Goal: Information Seeking & Learning: Learn about a topic

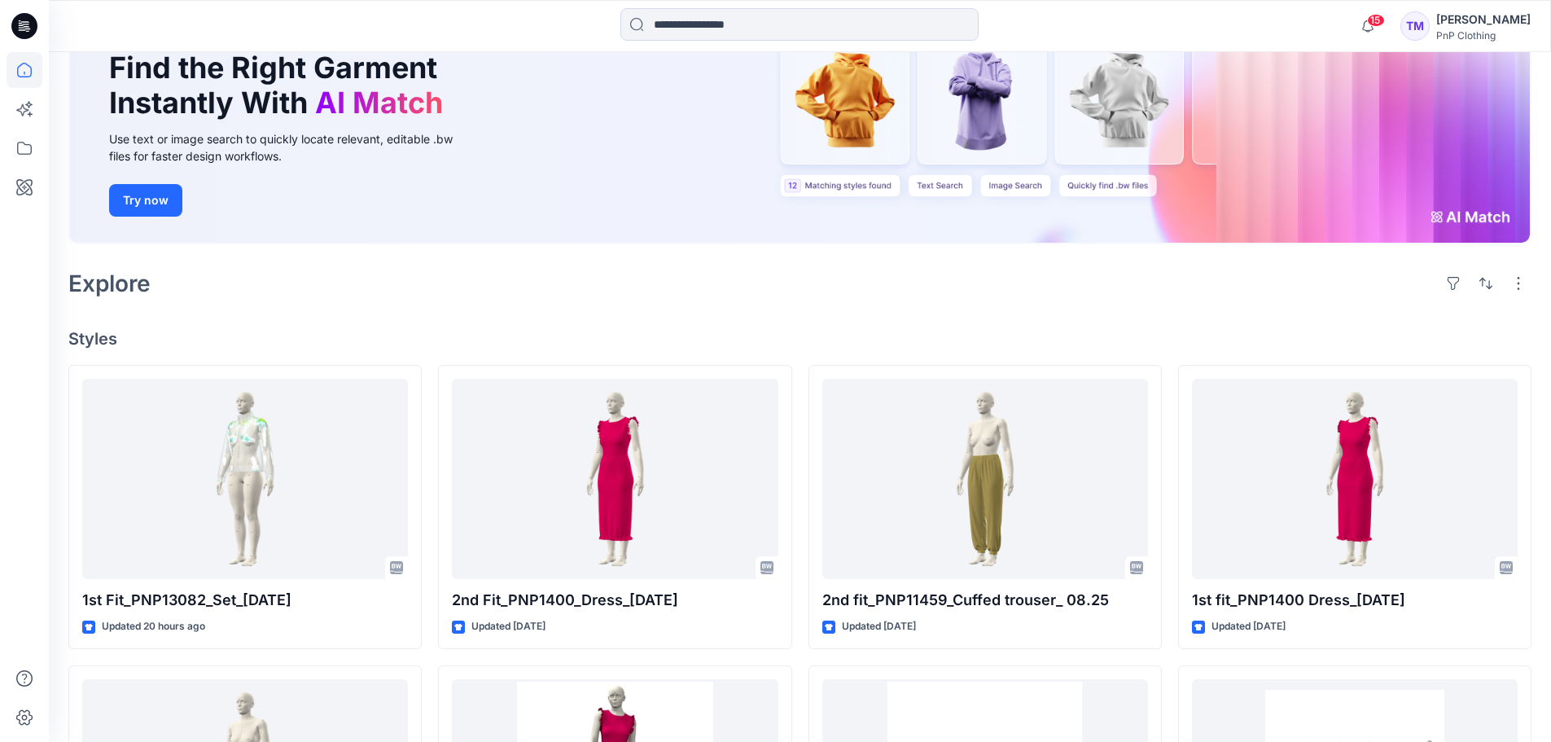
scroll to position [162, 0]
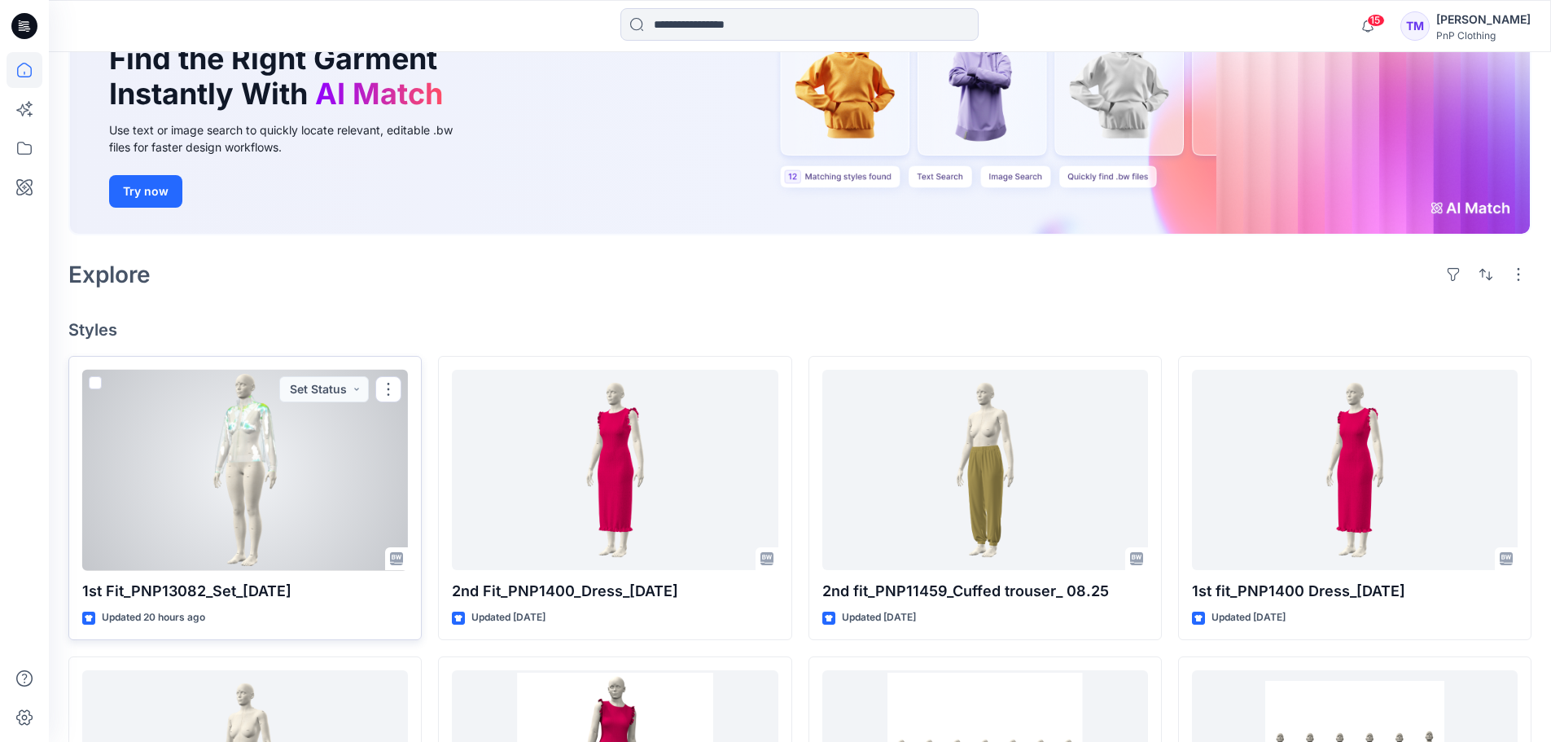
click at [317, 458] on div at bounding box center [245, 470] width 326 height 201
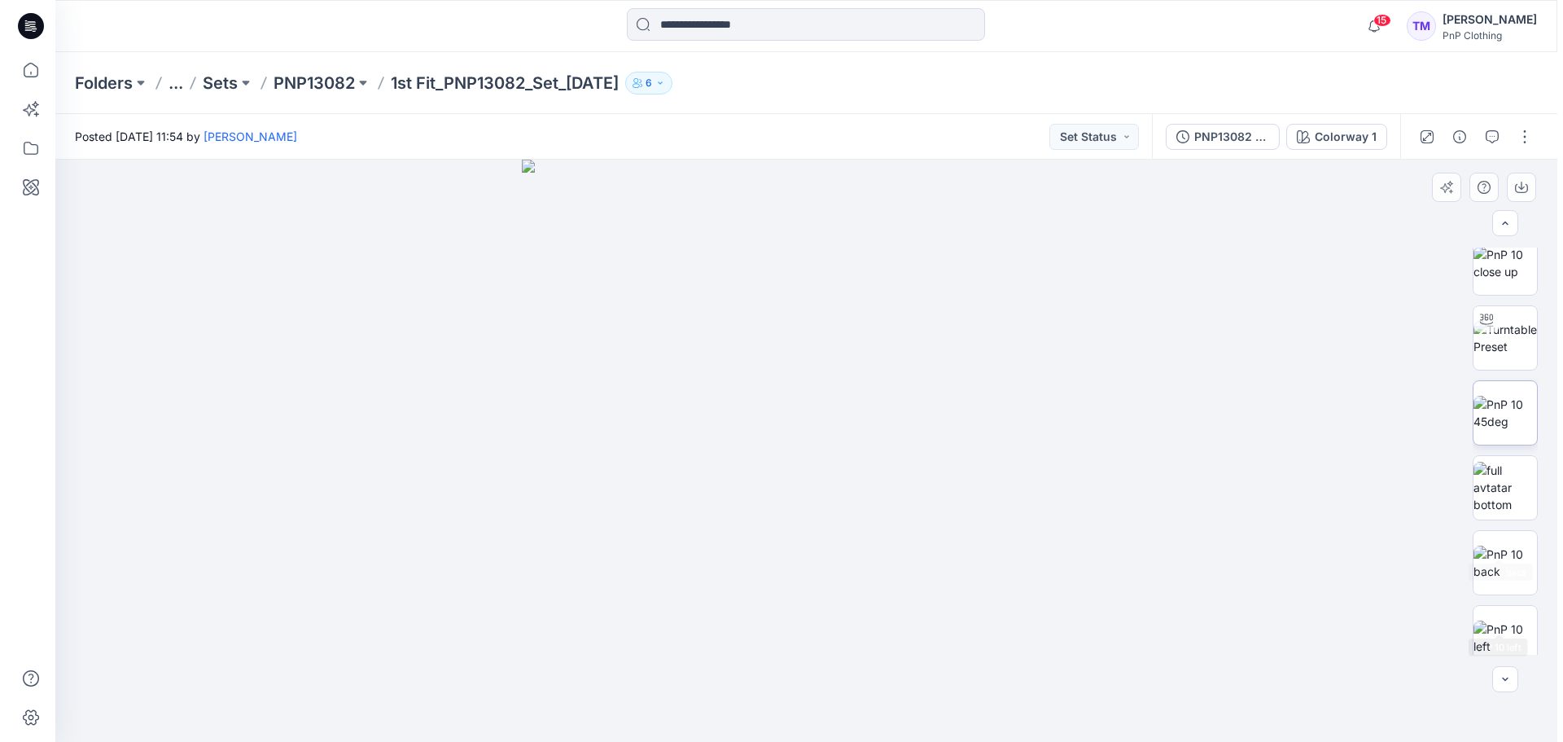
scroll to position [293, 0]
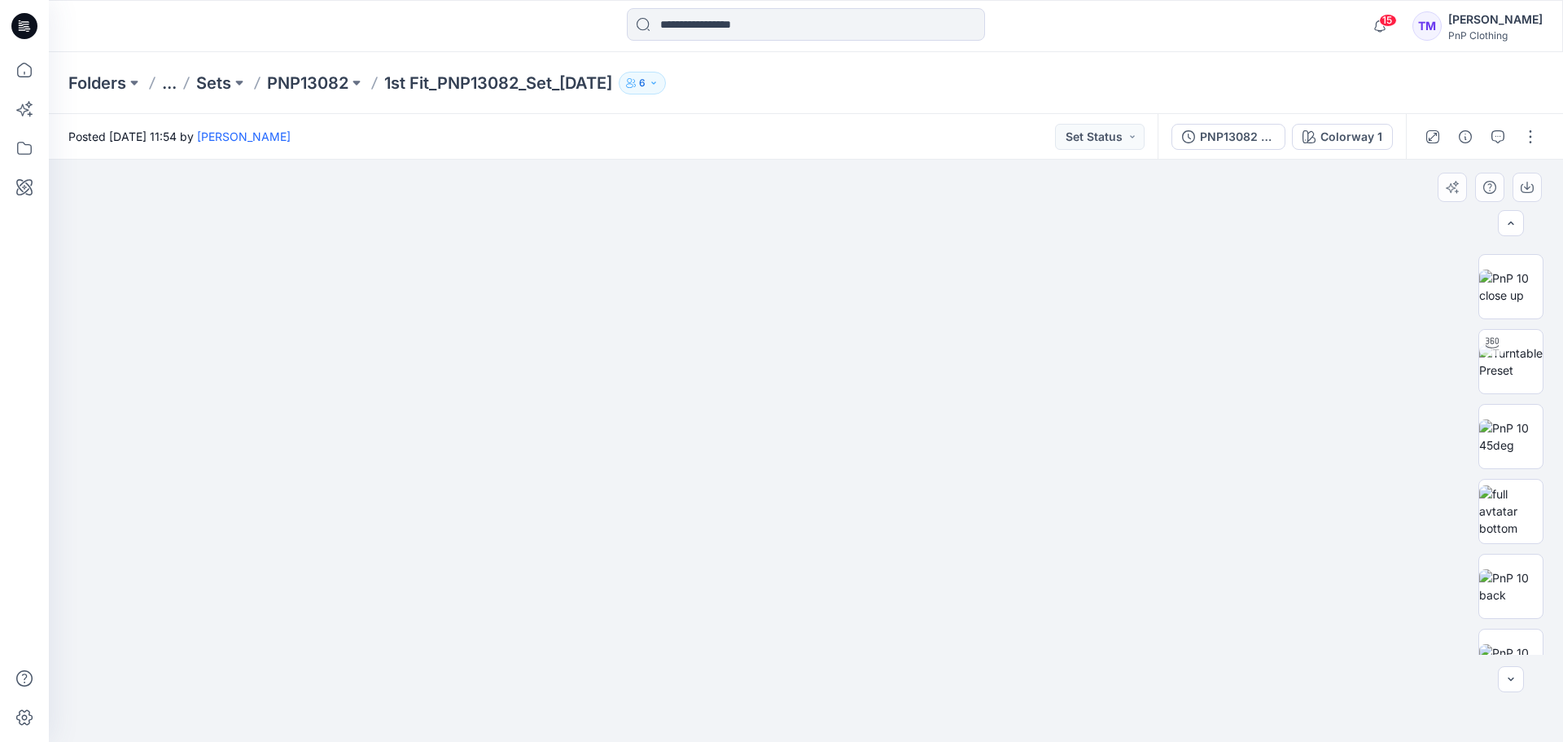
drag, startPoint x: 1129, startPoint y: 341, endPoint x: 1158, endPoint y: 626, distance: 286.4
drag, startPoint x: 1143, startPoint y: 401, endPoint x: 1157, endPoint y: 626, distance: 225.2
drag, startPoint x: 990, startPoint y: 371, endPoint x: 765, endPoint y: 390, distance: 226.3
click at [765, 390] on img at bounding box center [806, 451] width 582 height 582
click at [1510, 355] on img at bounding box center [1511, 361] width 64 height 34
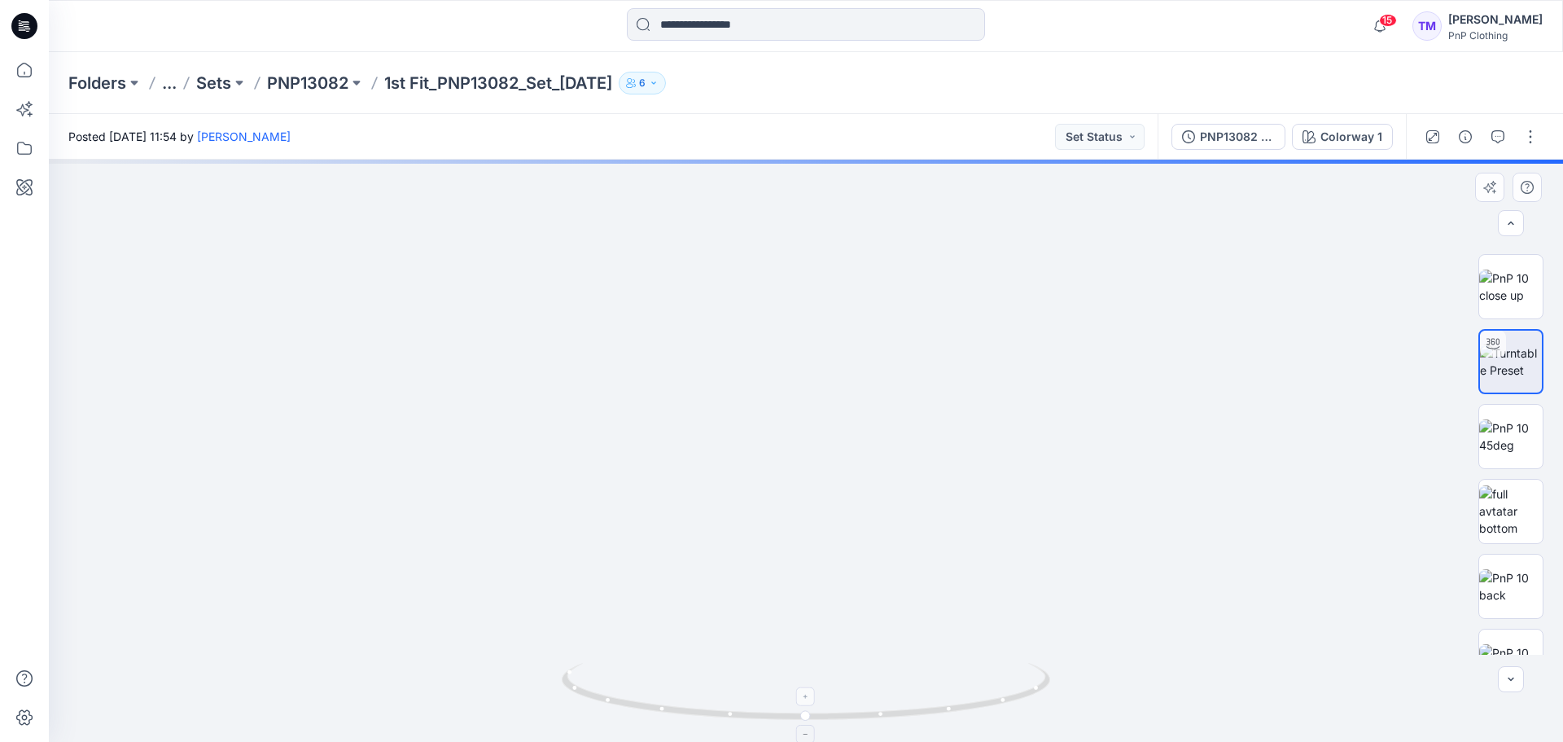
drag, startPoint x: 867, startPoint y: 242, endPoint x: 861, endPoint y: 675, distance: 433.2
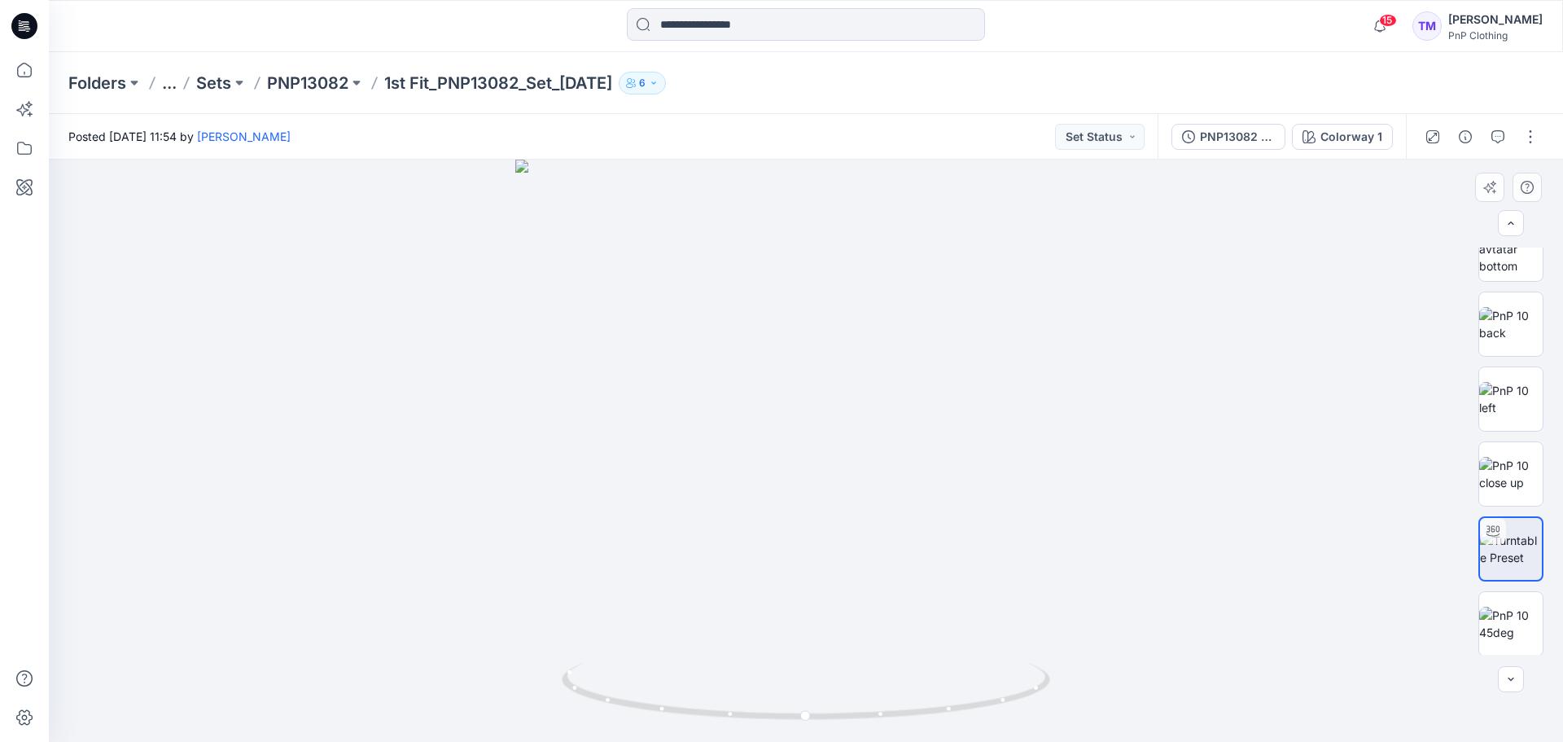
scroll to position [0, 0]
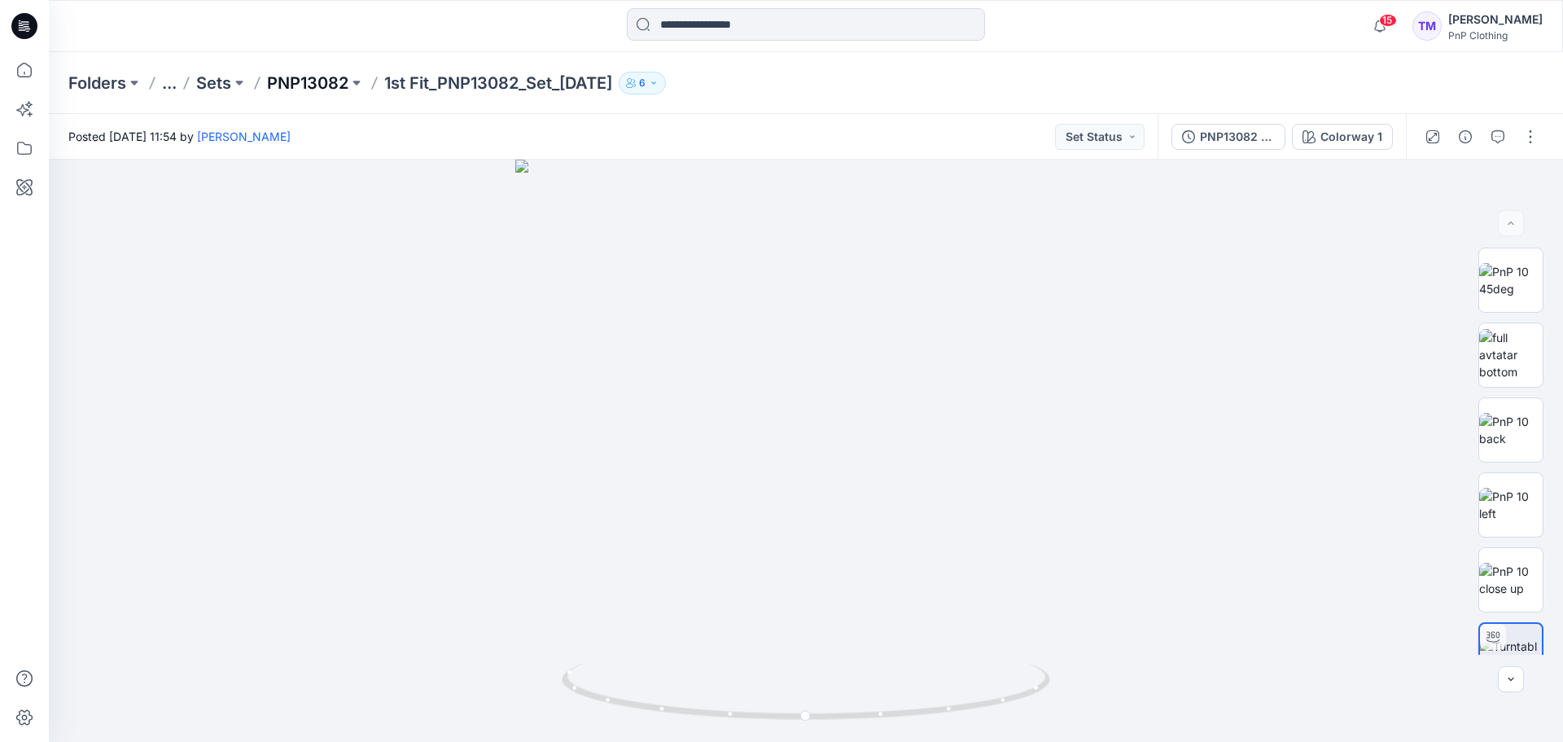
click at [307, 81] on p "PNP13082" at bounding box center [307, 83] width 81 height 23
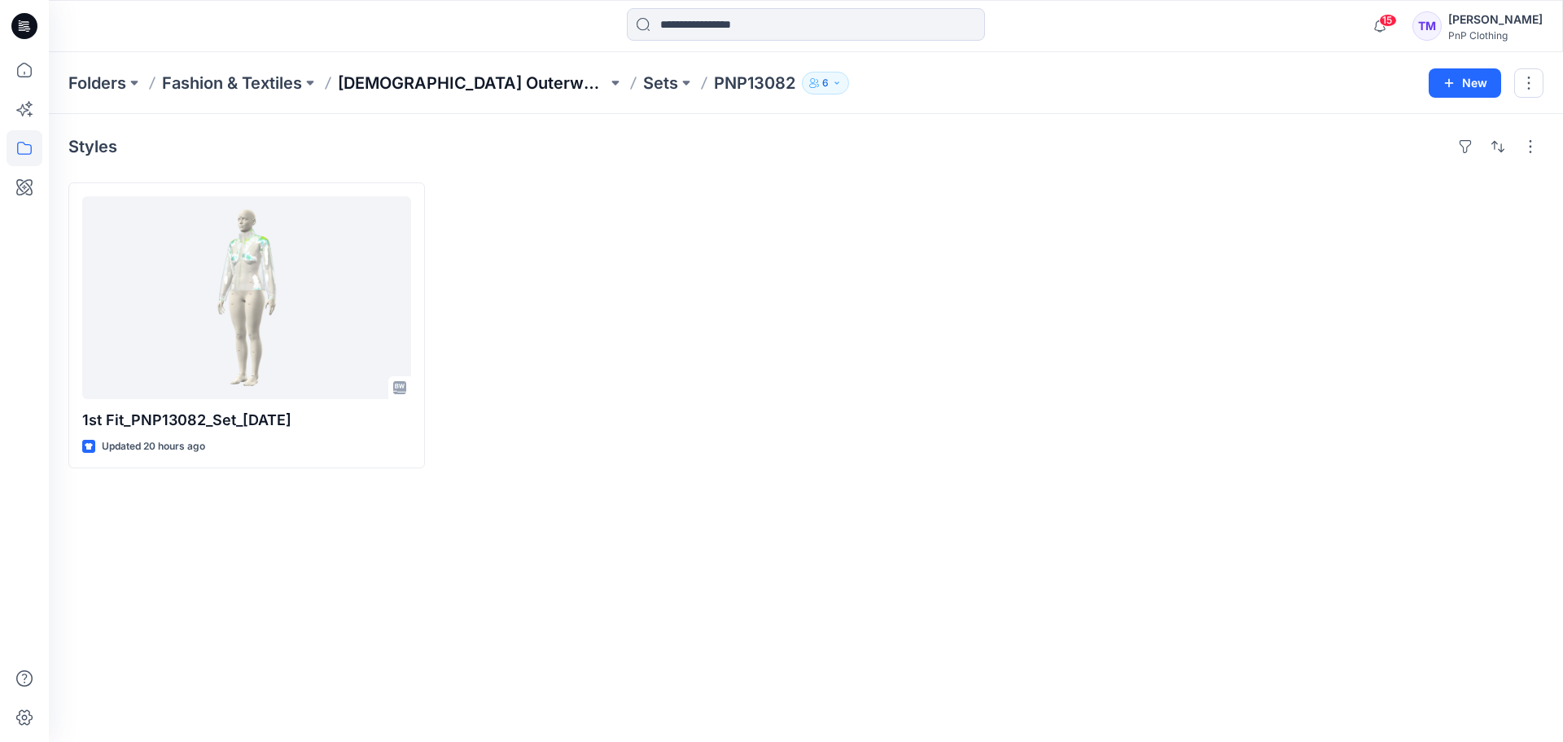
click at [401, 85] on p "[DEMOGRAPHIC_DATA] Outerwear" at bounding box center [473, 83] width 270 height 23
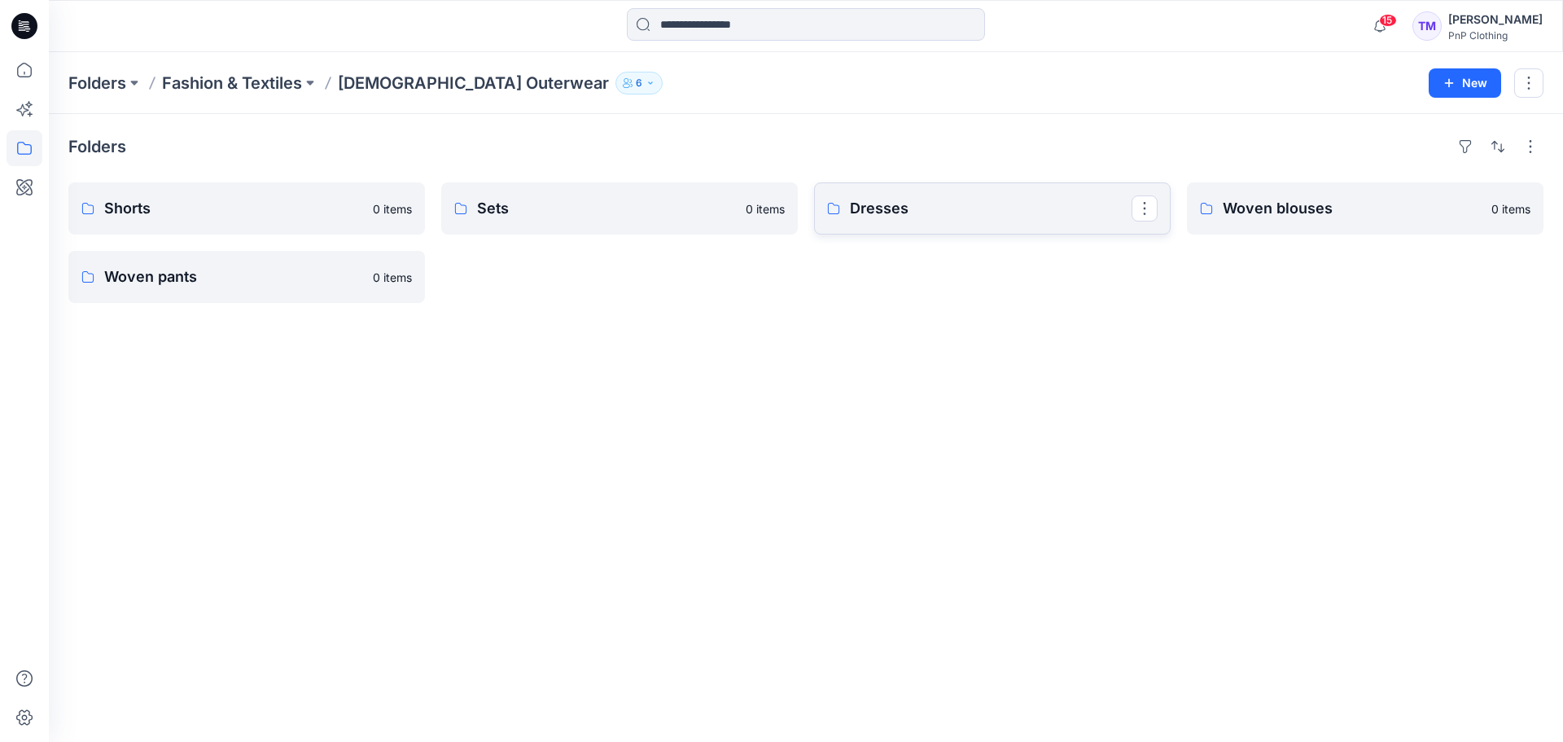
click at [936, 208] on p "Dresses" at bounding box center [991, 208] width 282 height 23
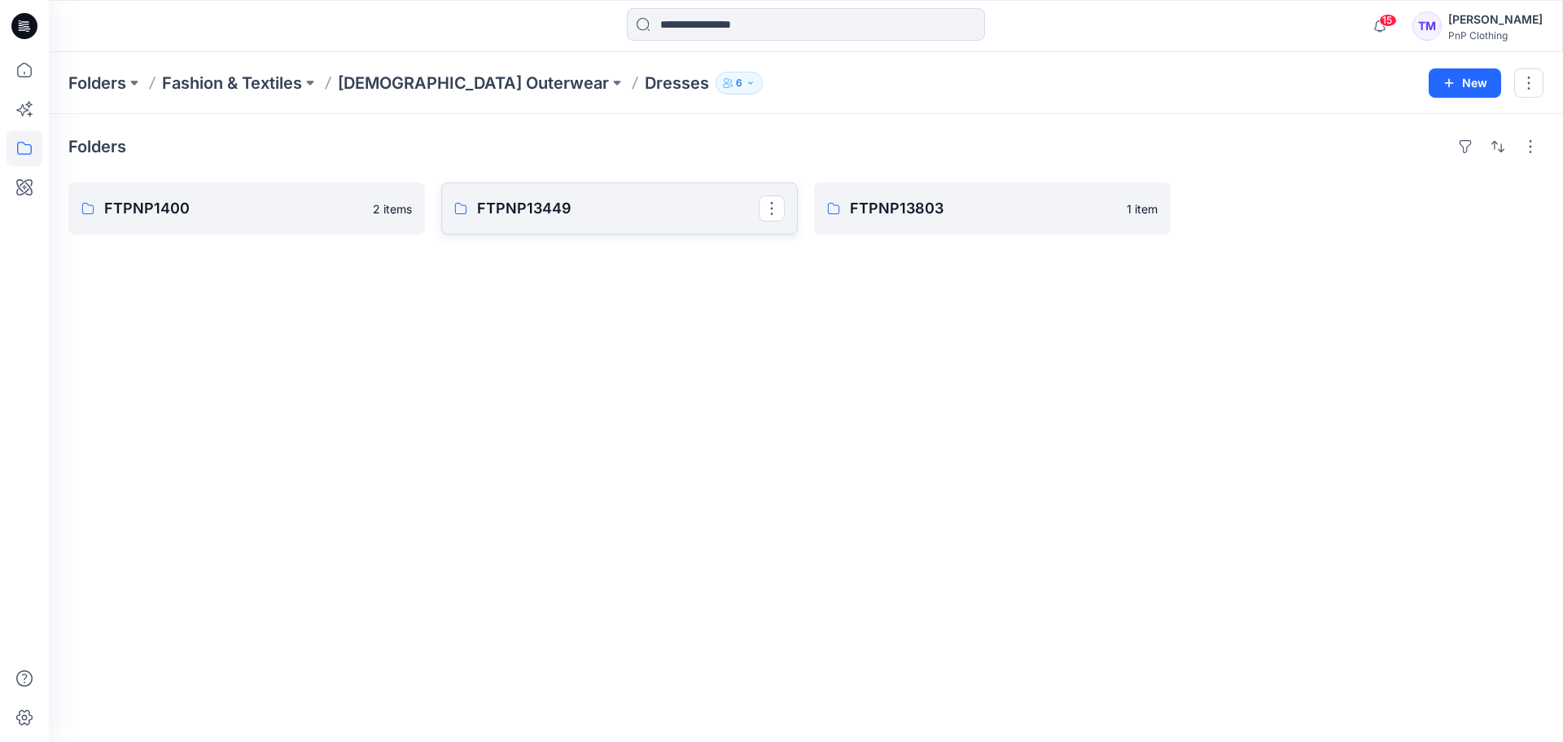
click at [623, 204] on p "FTPNP13449" at bounding box center [618, 208] width 282 height 23
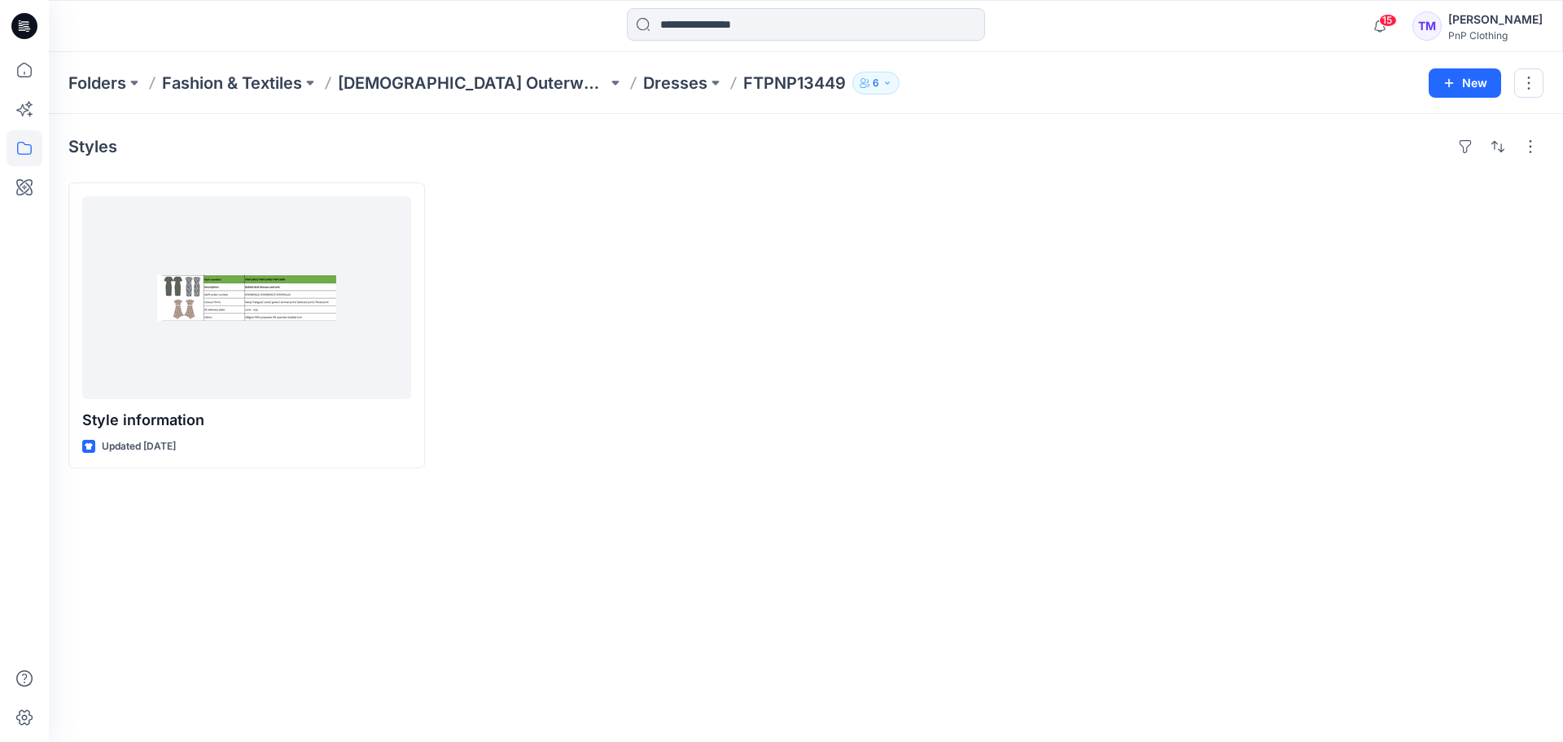
click at [643, 74] on p "Dresses" at bounding box center [675, 83] width 64 height 23
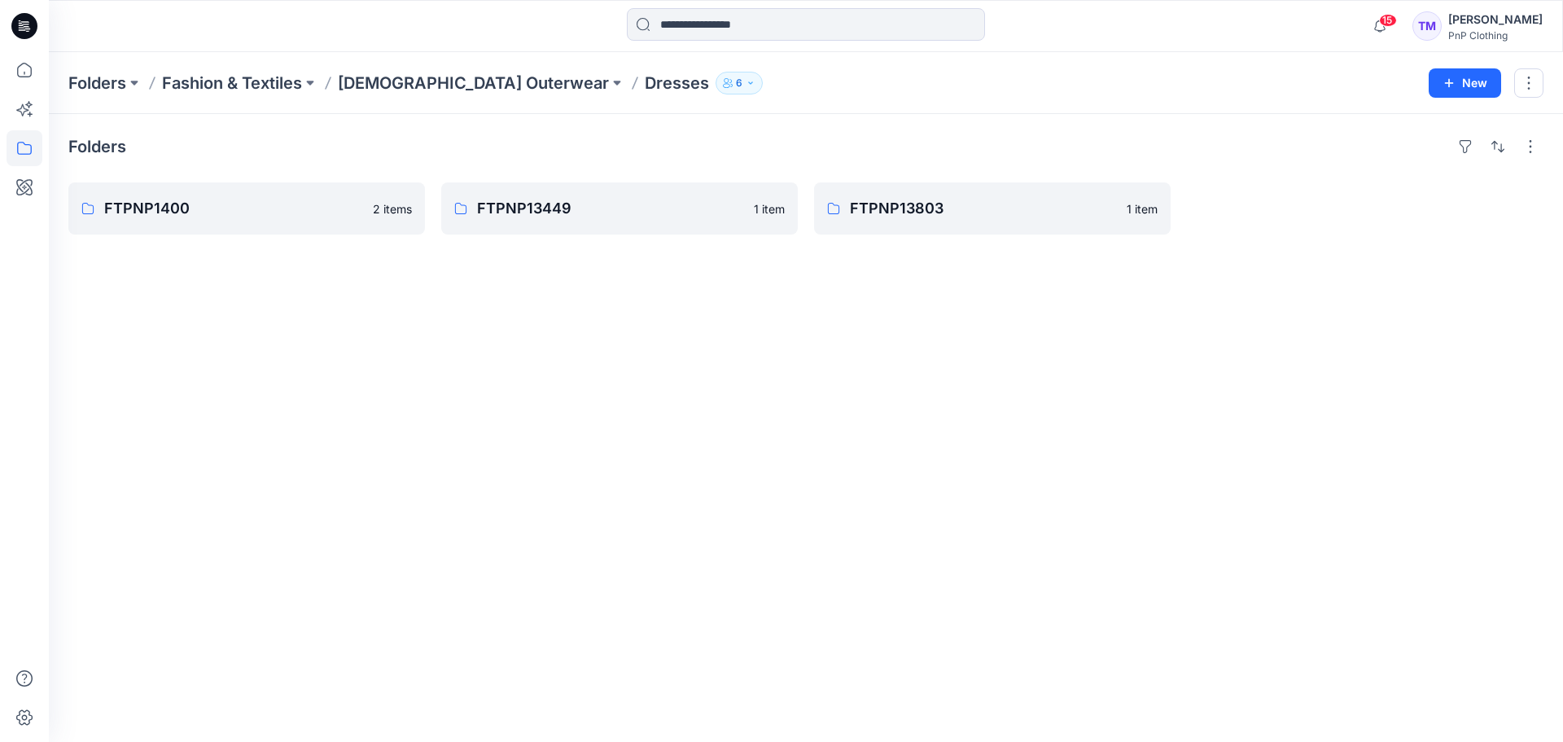
click at [379, 95] on div "Folders Fashion & Textiles [DEMOGRAPHIC_DATA] Outerwear Dresses 6 New" at bounding box center [806, 83] width 1515 height 62
click at [387, 82] on p "[DEMOGRAPHIC_DATA] Outerwear" at bounding box center [473, 83] width 271 height 23
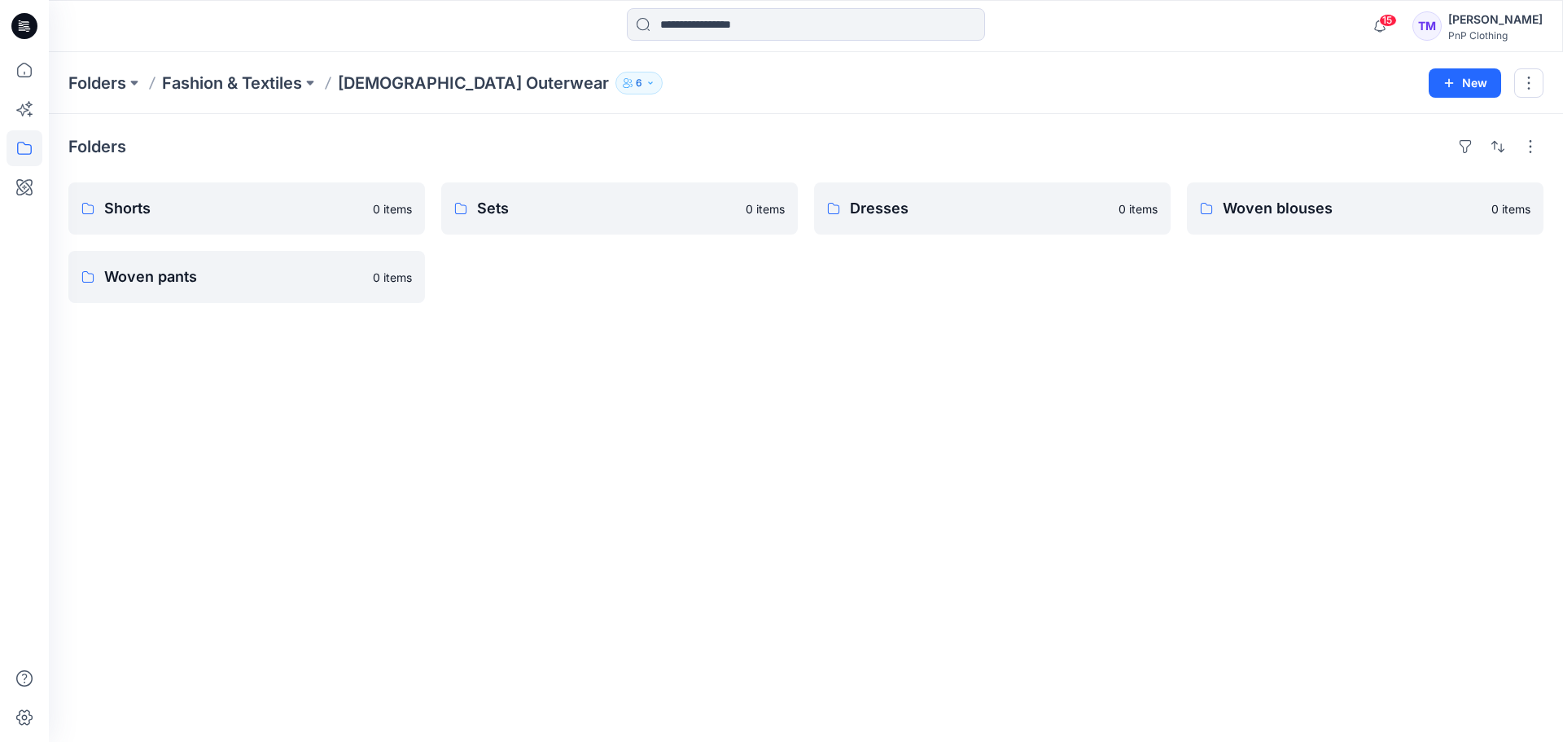
click at [679, 341] on div "Folders Shorts 0 items Woven pants 0 items Sets 0 items Dresses 0 items Woven b…" at bounding box center [806, 428] width 1515 height 628
click at [938, 217] on p "Dresses" at bounding box center [991, 208] width 282 height 23
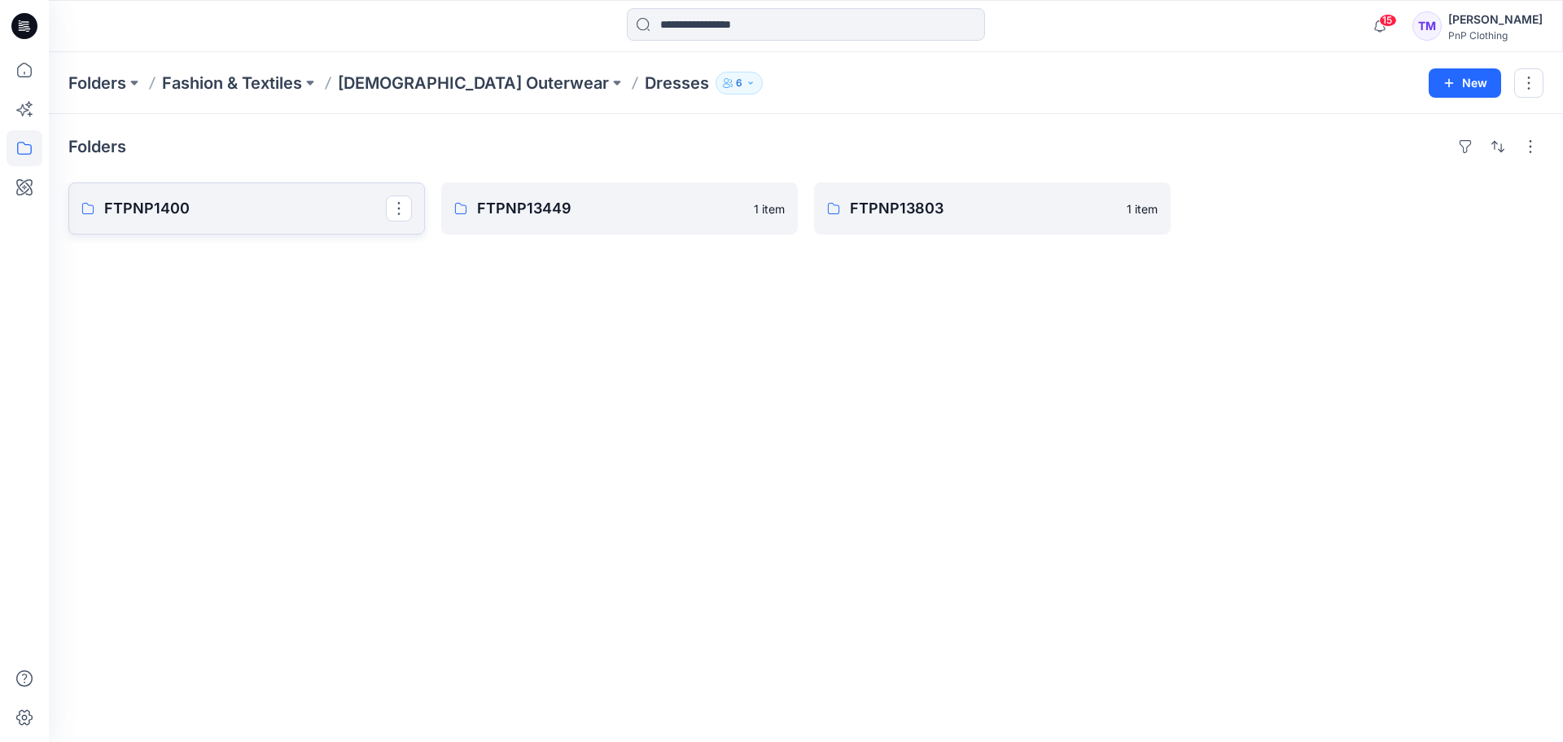
click at [270, 219] on p "FTPNP1400" at bounding box center [245, 208] width 282 height 23
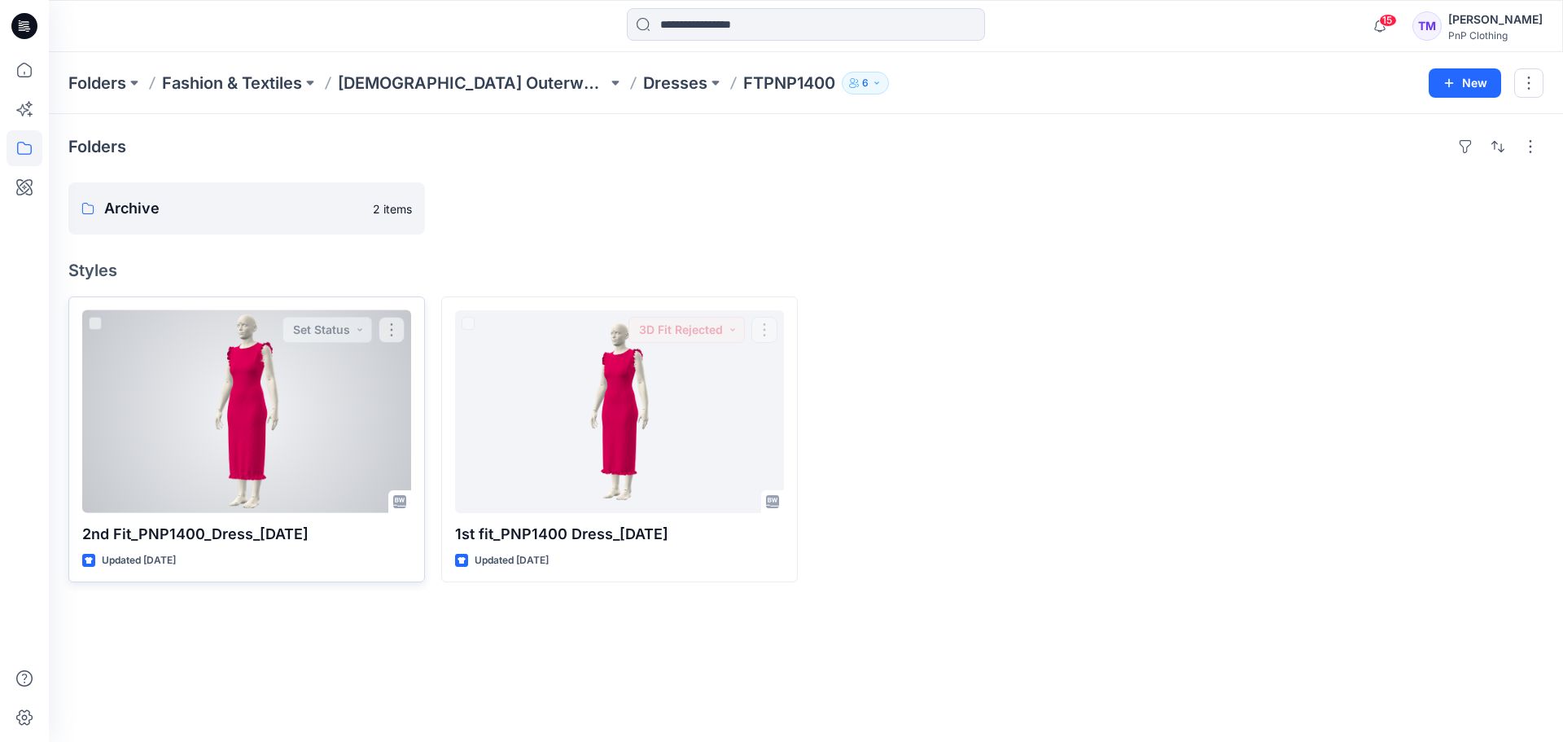
click at [347, 445] on div at bounding box center [246, 411] width 329 height 203
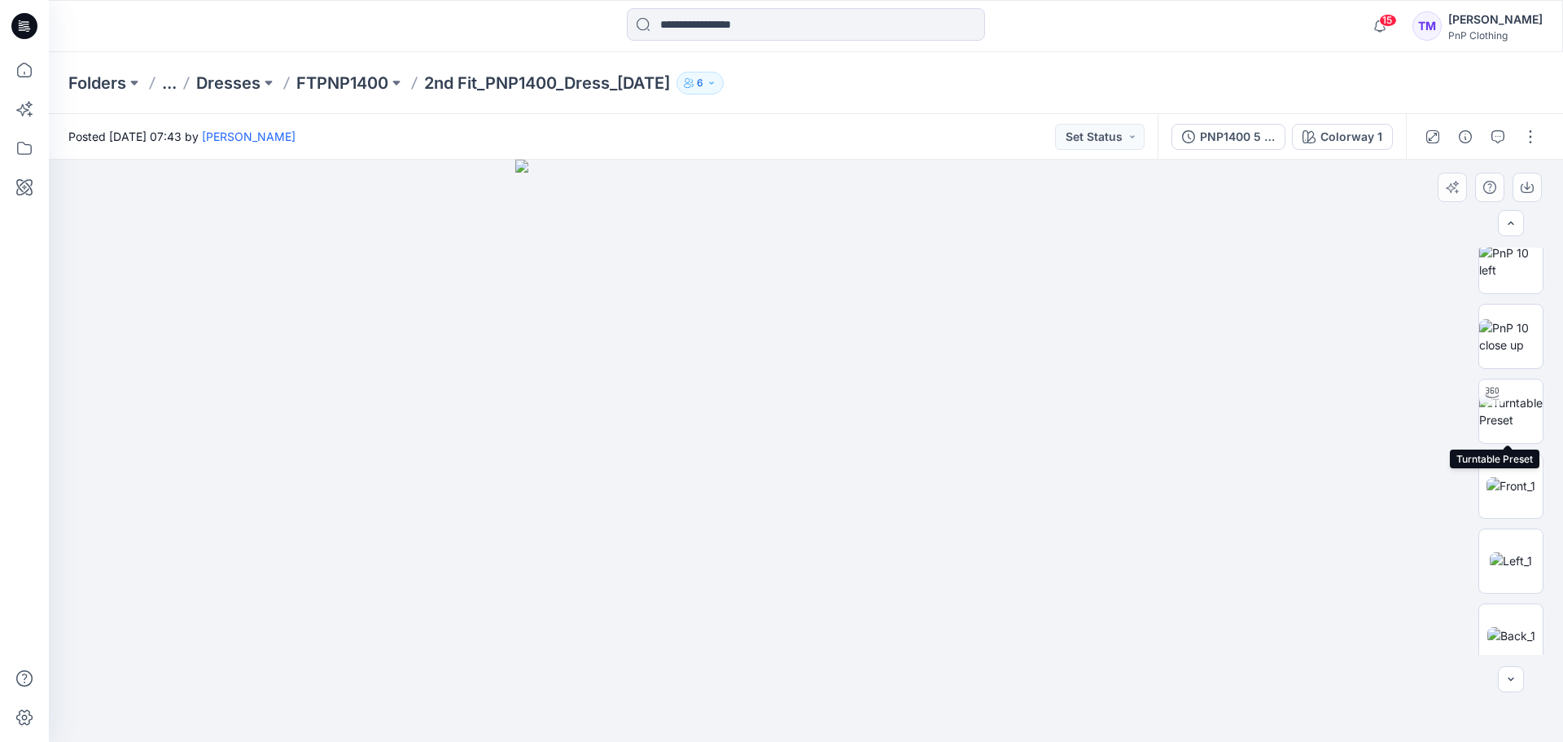
scroll to position [244, 0]
click at [1501, 482] on img at bounding box center [1511, 484] width 49 height 17
drag, startPoint x: 796, startPoint y: 352, endPoint x: 673, endPoint y: 551, distance: 234.3
drag, startPoint x: 840, startPoint y: 550, endPoint x: 840, endPoint y: 167, distance: 382.7
drag, startPoint x: 690, startPoint y: 363, endPoint x: 997, endPoint y: 169, distance: 364.1
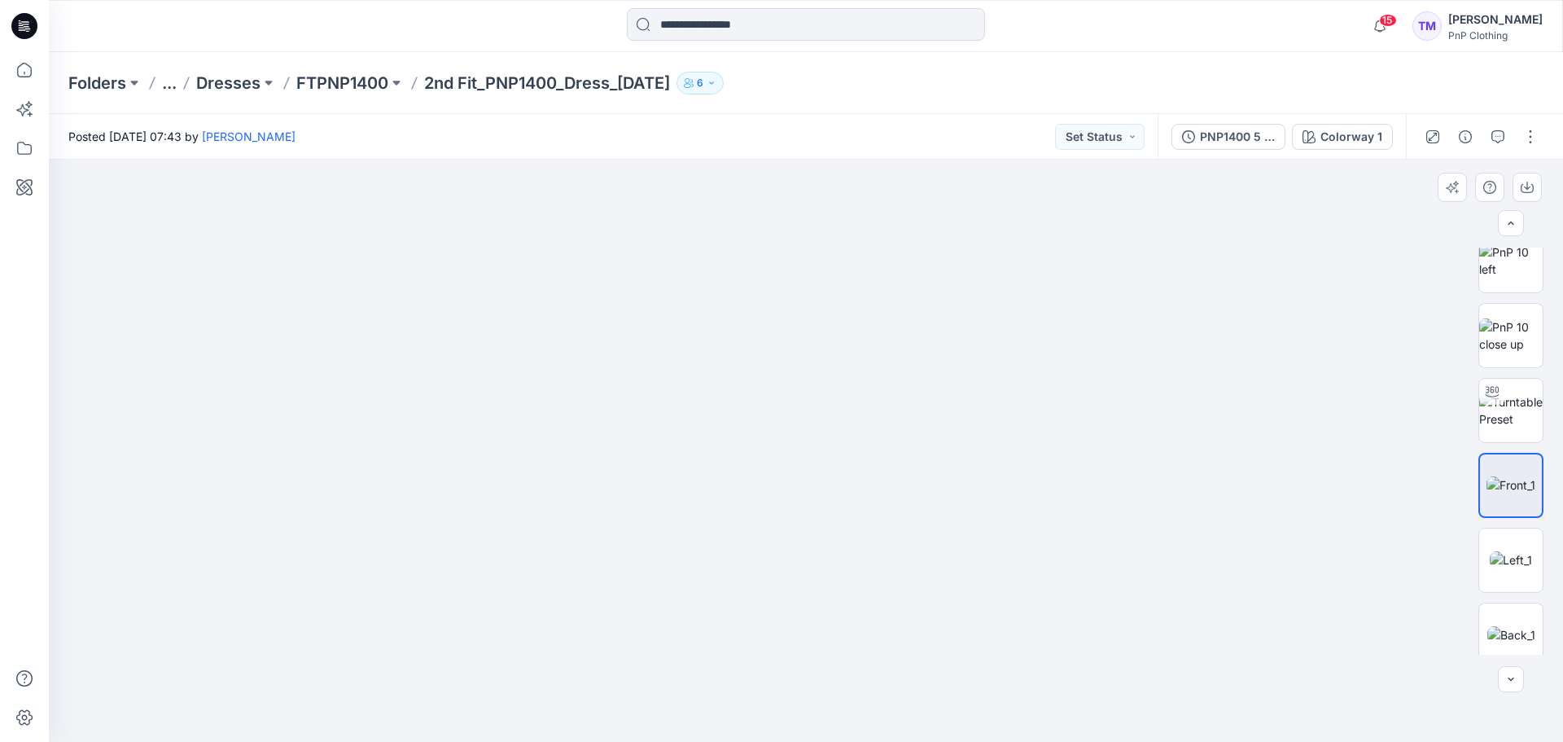
drag, startPoint x: 361, startPoint y: 355, endPoint x: 876, endPoint y: 390, distance: 516.6
drag, startPoint x: 1105, startPoint y: 393, endPoint x: 362, endPoint y: 520, distance: 754.2
click at [1510, 551] on img at bounding box center [1511, 559] width 42 height 17
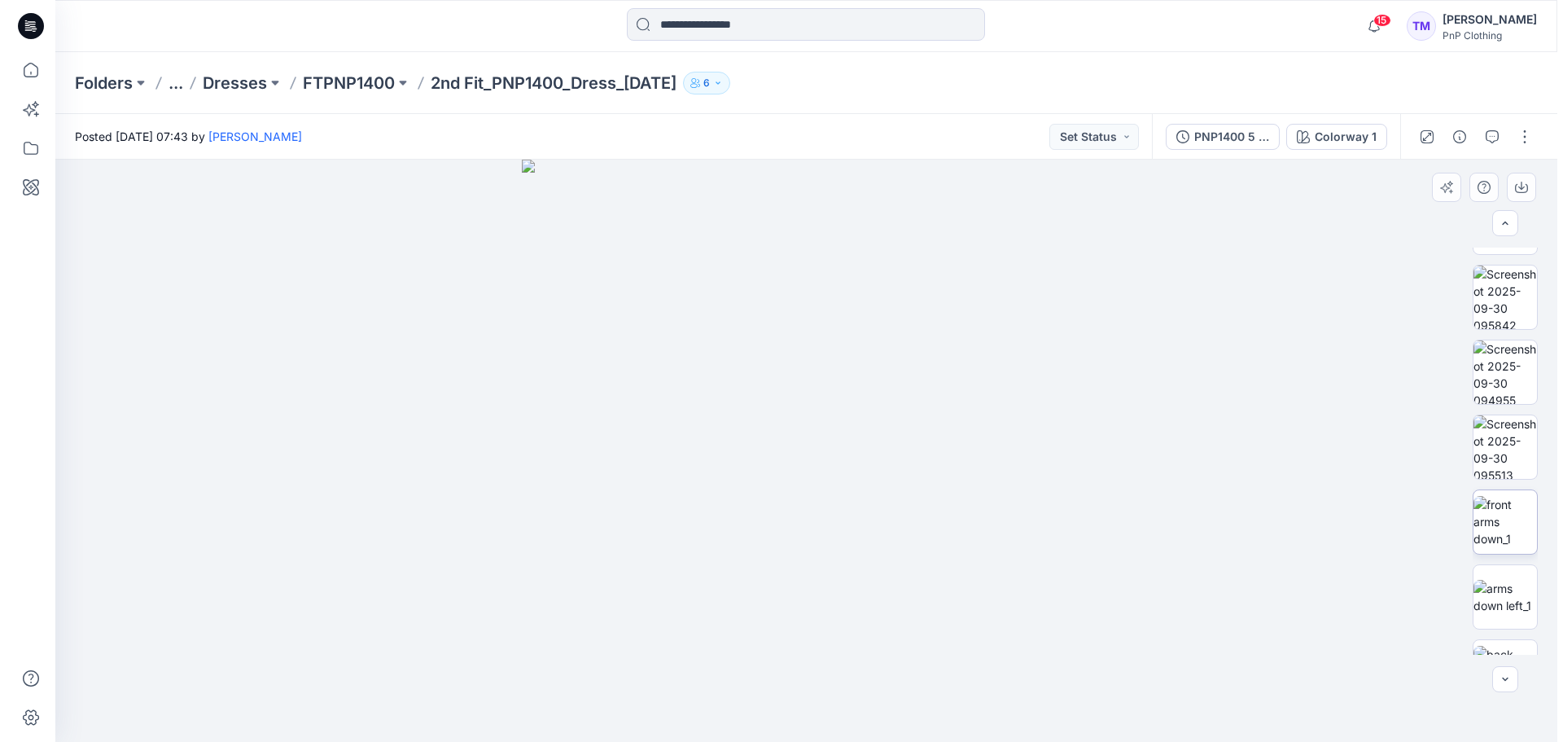
scroll to position [881, 0]
click at [1497, 530] on img at bounding box center [1511, 522] width 64 height 51
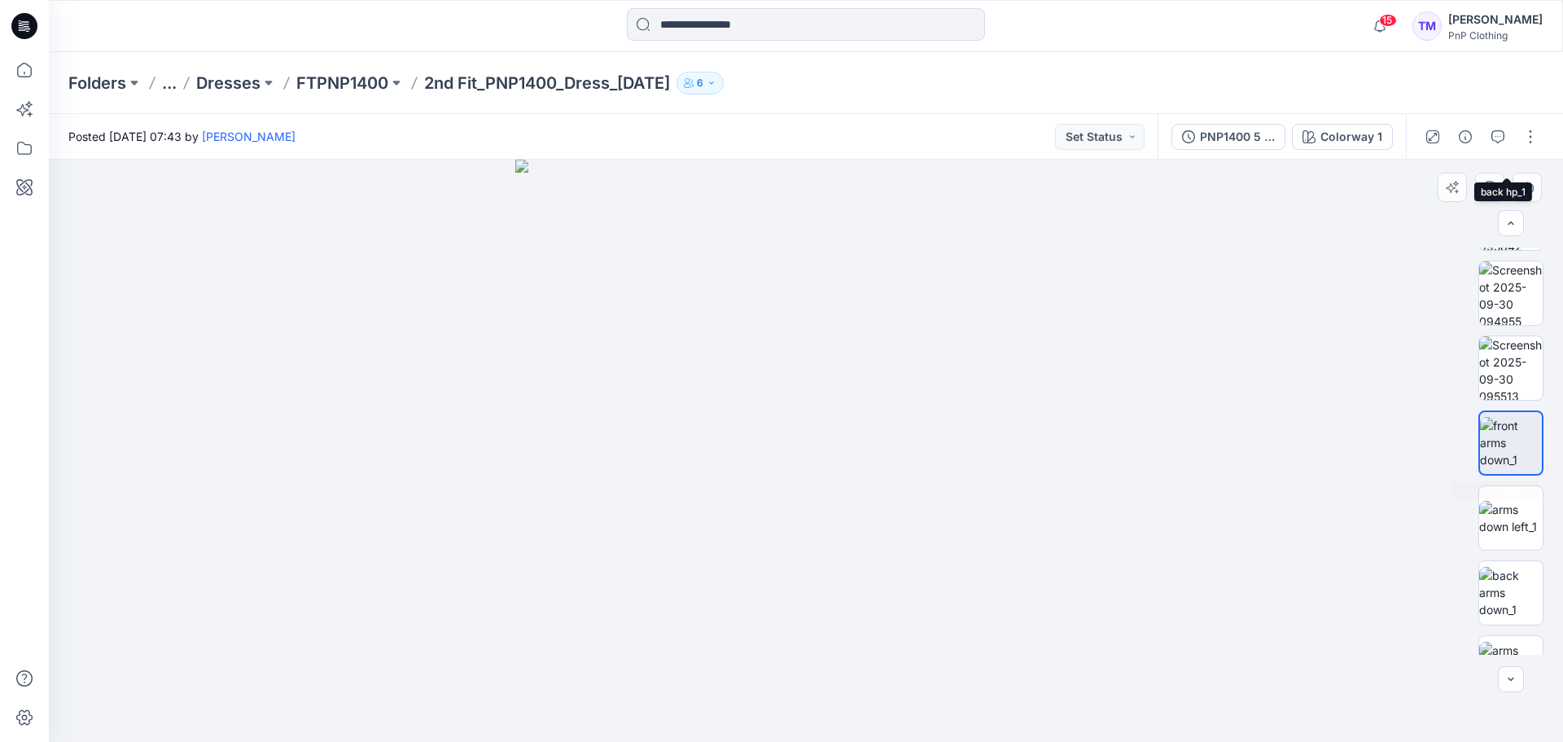
scroll to position [962, 0]
click at [1512, 500] on img at bounding box center [1511, 517] width 64 height 34
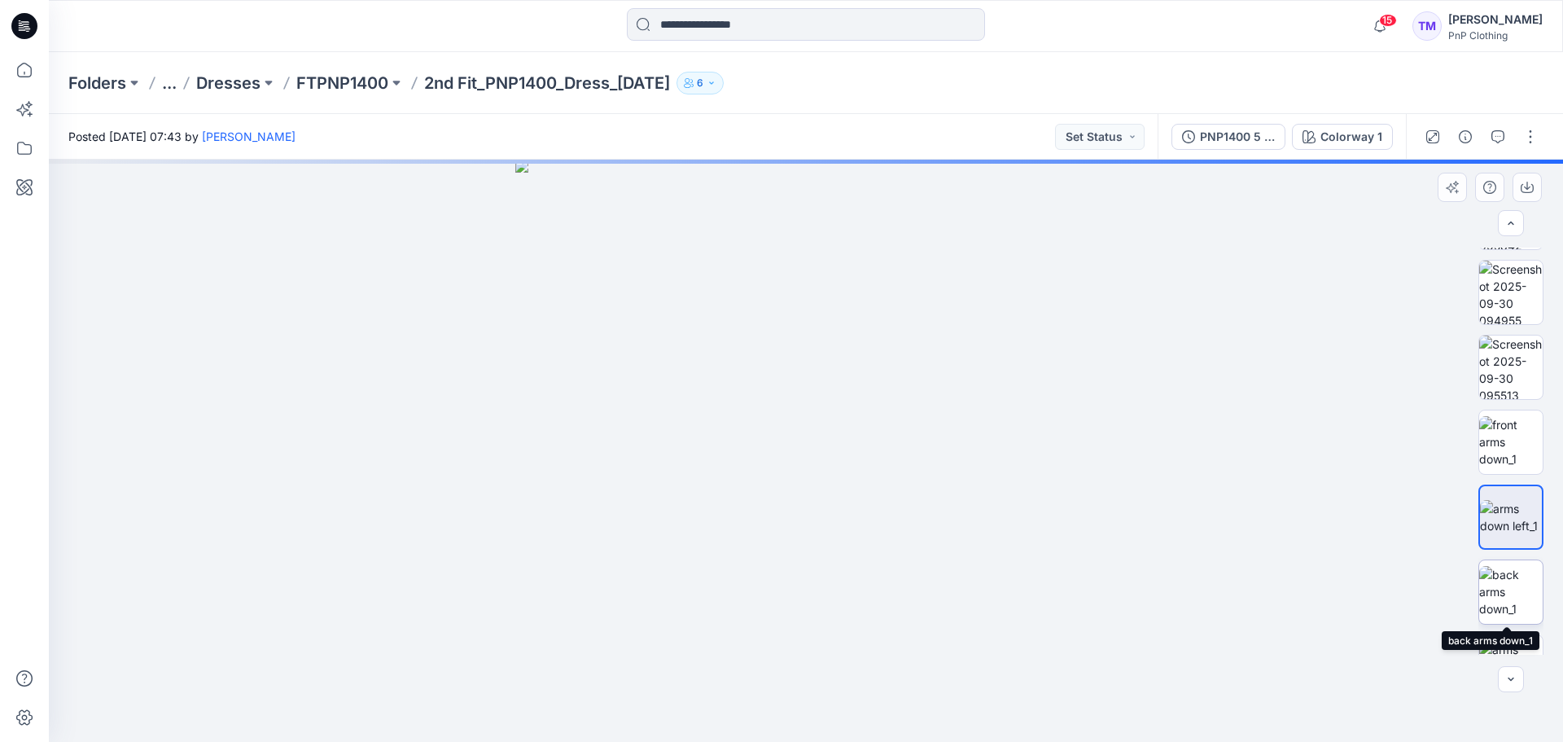
click at [1513, 586] on img at bounding box center [1511, 591] width 64 height 51
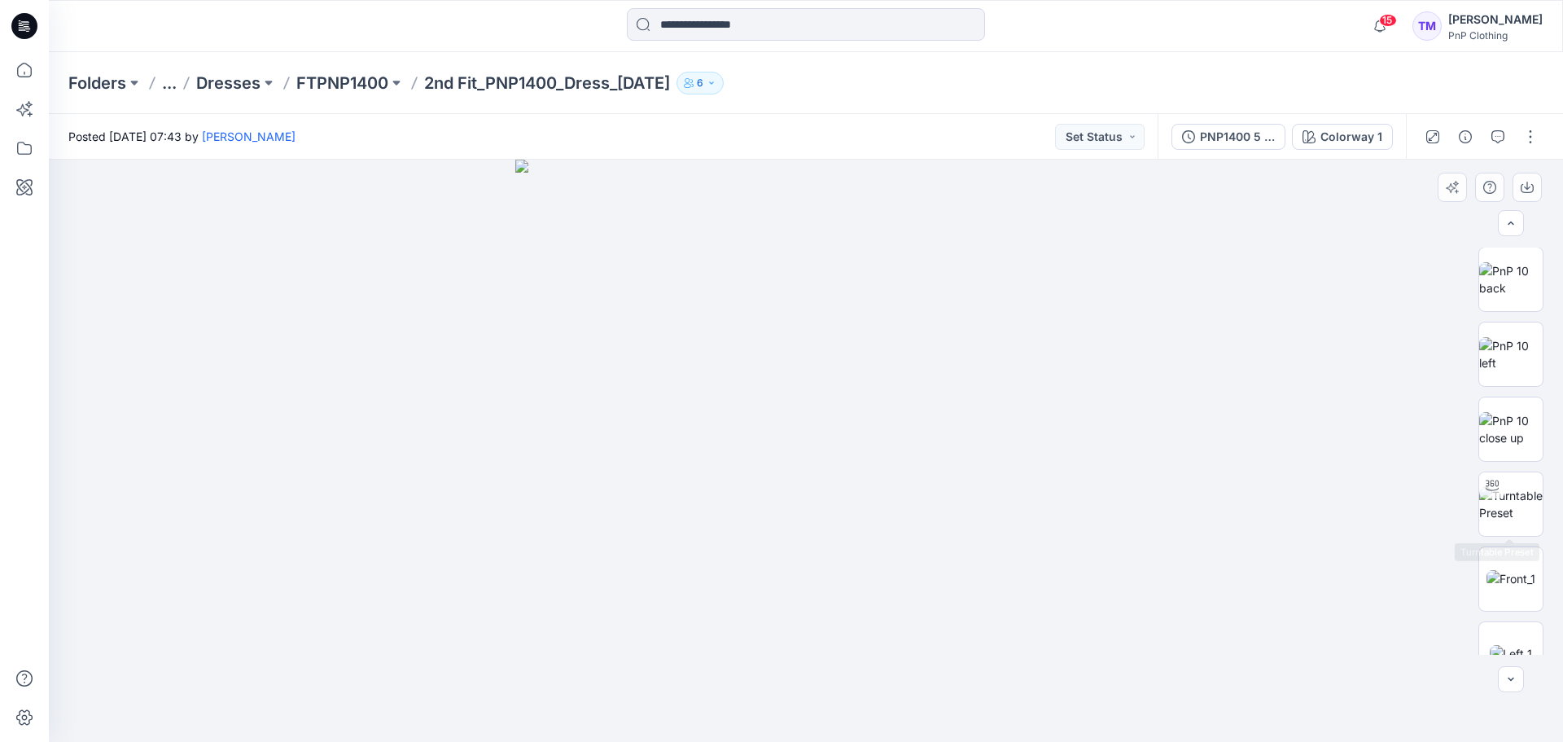
scroll to position [150, 0]
click at [1503, 429] on img at bounding box center [1511, 430] width 64 height 34
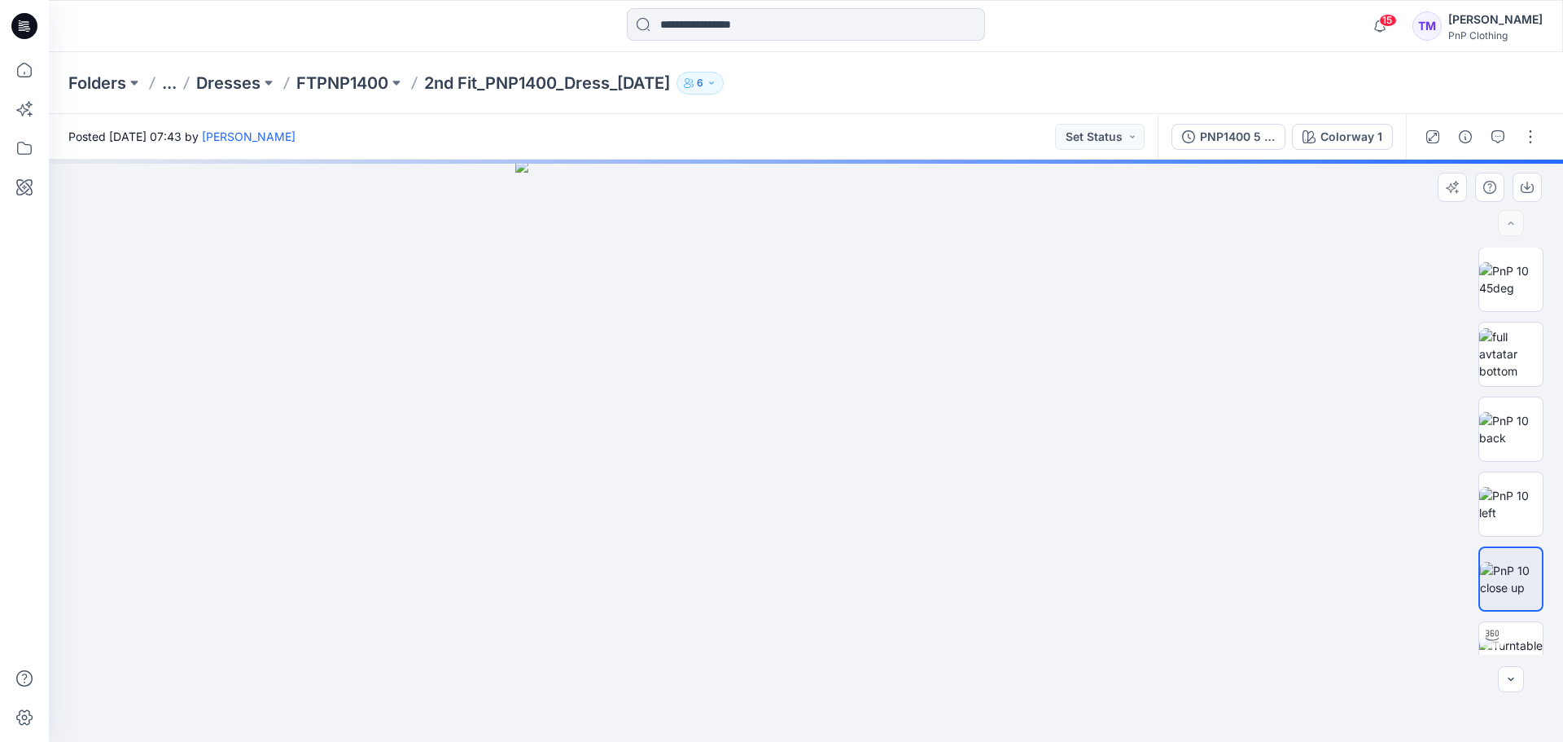
scroll to position [0, 0]
click at [1530, 274] on img at bounding box center [1511, 280] width 64 height 34
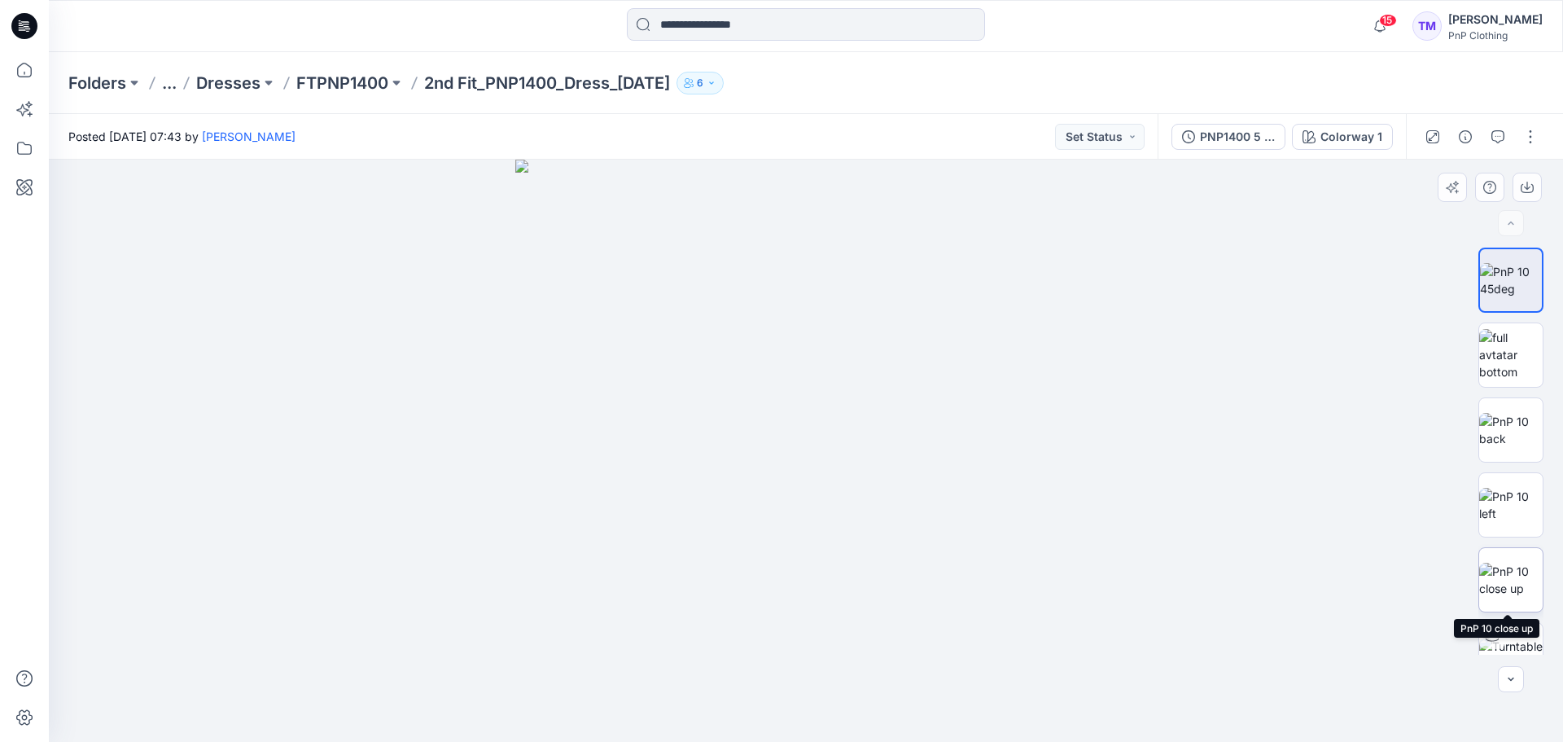
click at [1519, 570] on img at bounding box center [1511, 580] width 64 height 34
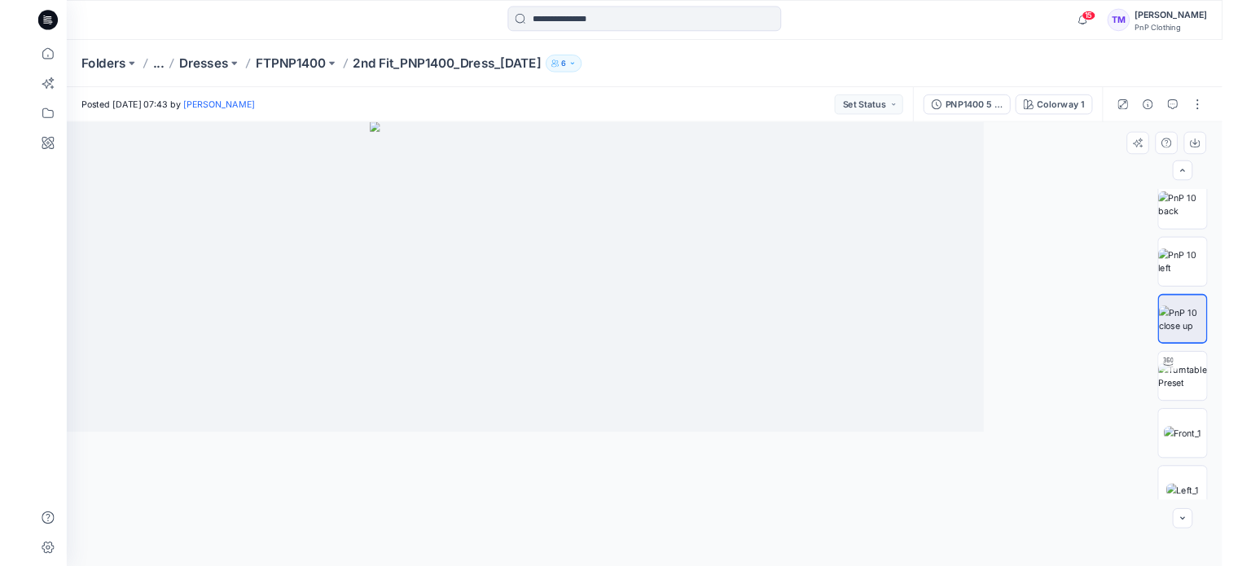
scroll to position [162, 0]
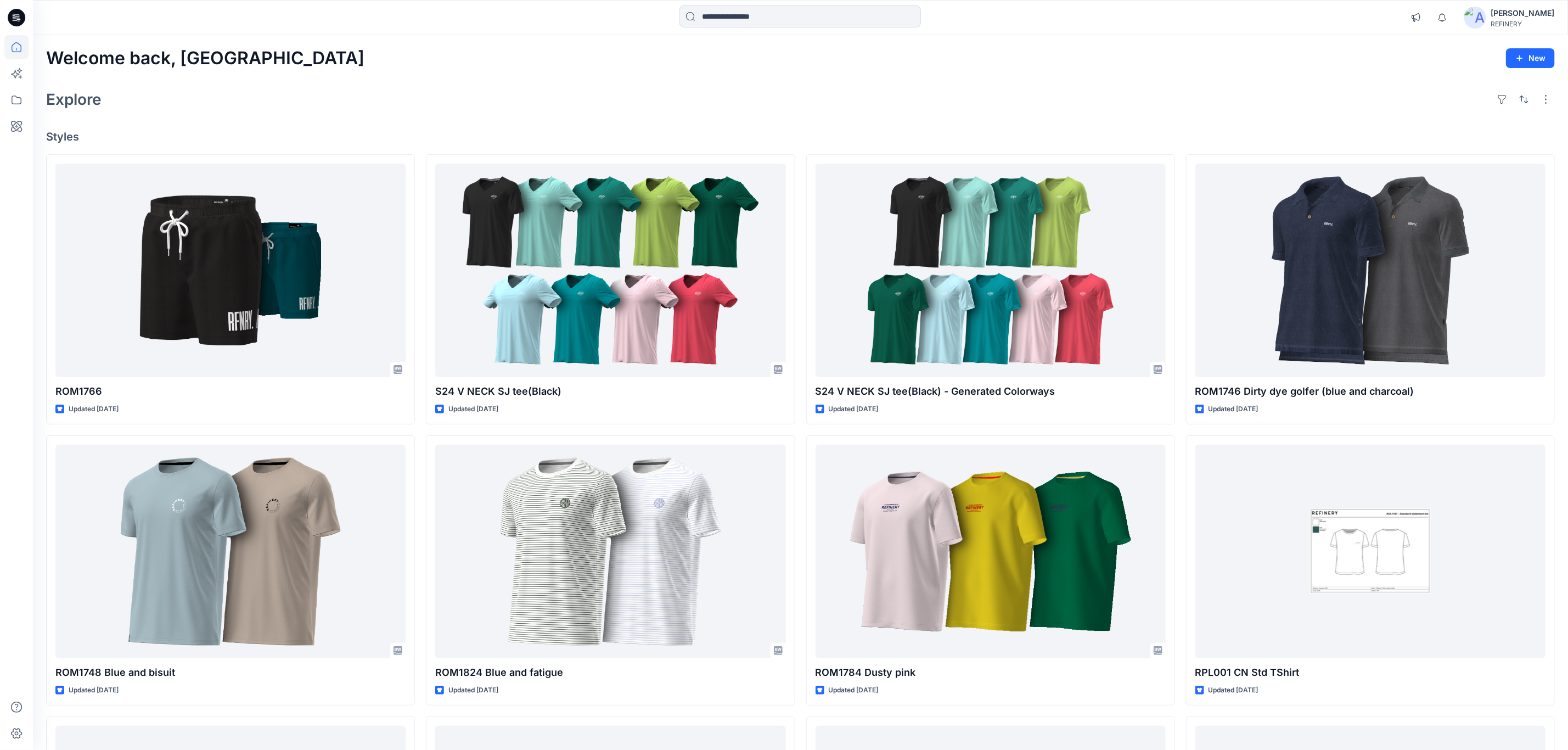
click at [1517, 18] on div "[PERSON_NAME]" at bounding box center [1522, 13] width 63 height 13
click at [1413, 175] on p "Sign out" at bounding box center [1425, 174] width 30 height 21
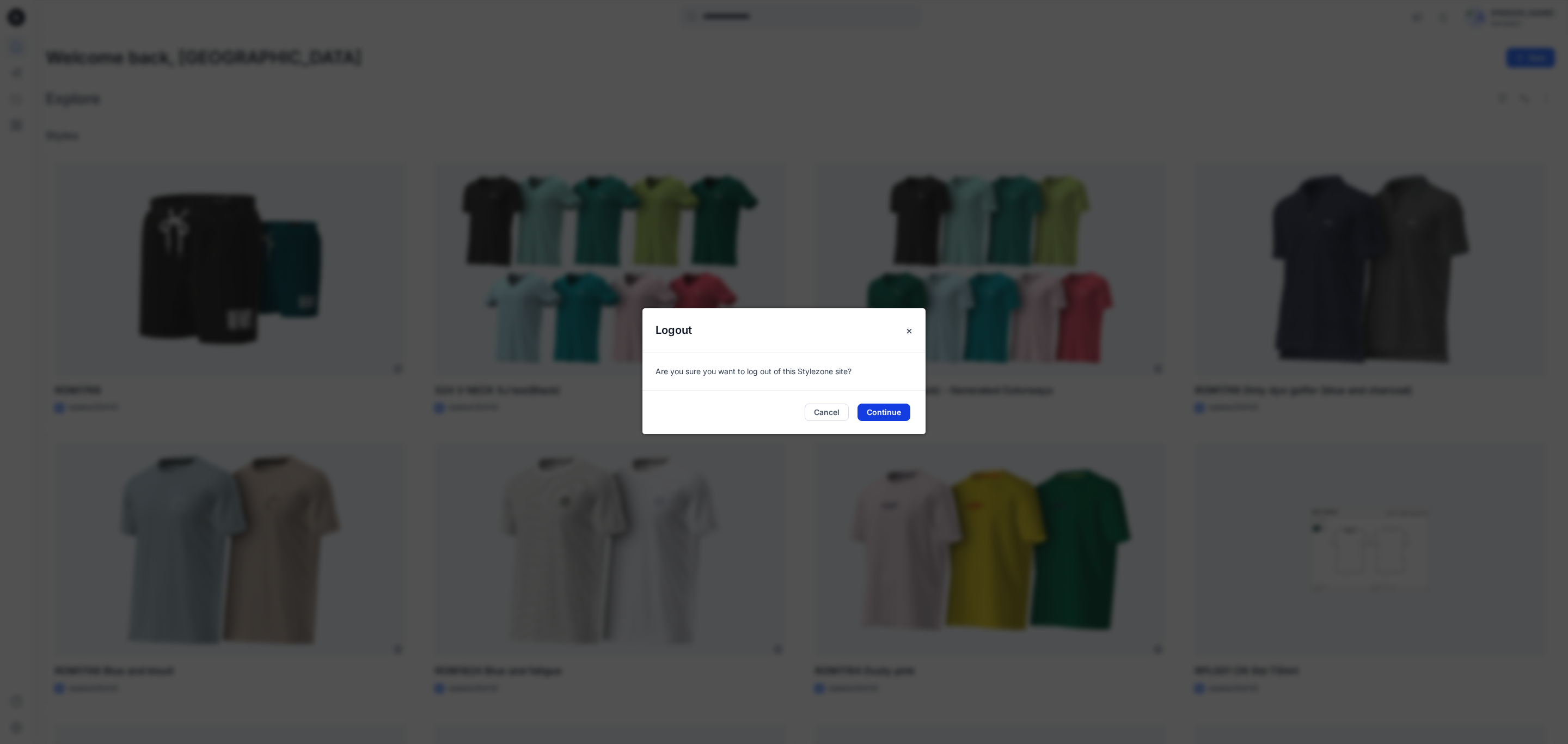
click at [881, 413] on button "Continue" at bounding box center [883, 412] width 53 height 17
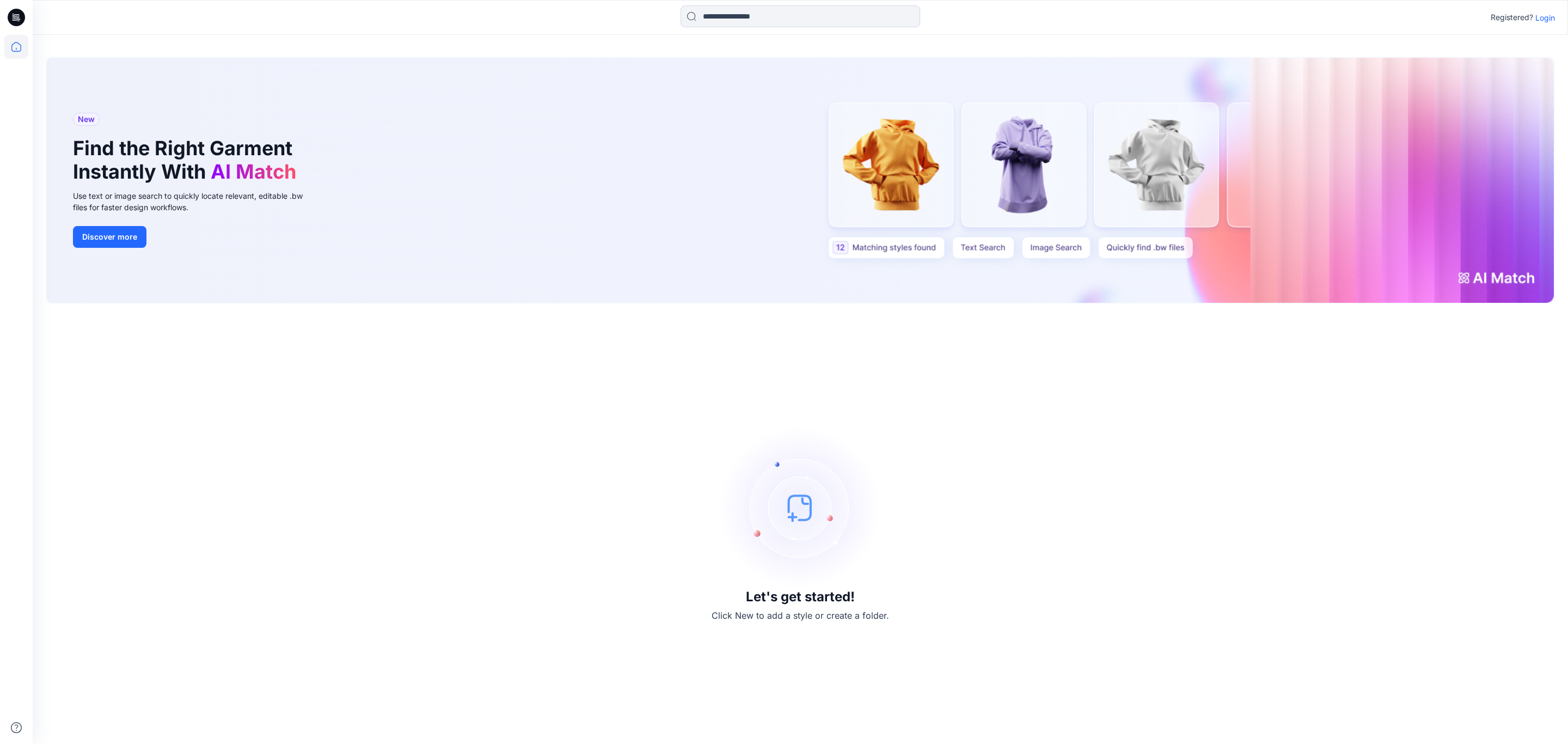
click at [1549, 15] on p "Login" at bounding box center [1545, 17] width 19 height 11
